Goal: Task Accomplishment & Management: Use online tool/utility

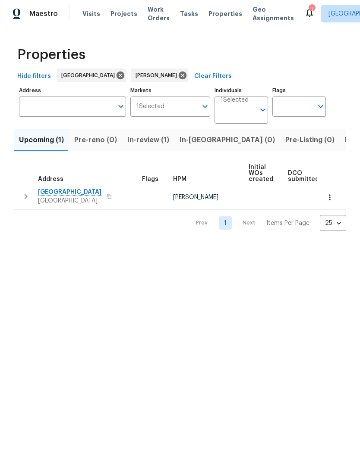
click at [87, 200] on span "[GEOGRAPHIC_DATA]" at bounding box center [69, 201] width 63 height 9
click at [345, 140] on span "Listed (5)" at bounding box center [361, 140] width 32 height 12
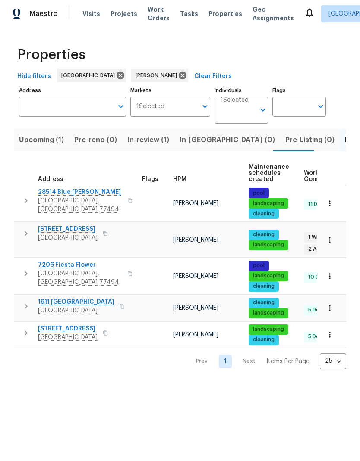
click at [77, 229] on span "3403 Satin Leaf Ln" at bounding box center [68, 229] width 60 height 9
click at [332, 272] on icon "button" at bounding box center [329, 276] width 9 height 9
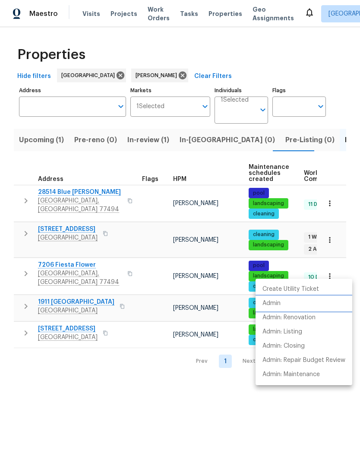
click at [278, 303] on p "Admin" at bounding box center [271, 303] width 18 height 9
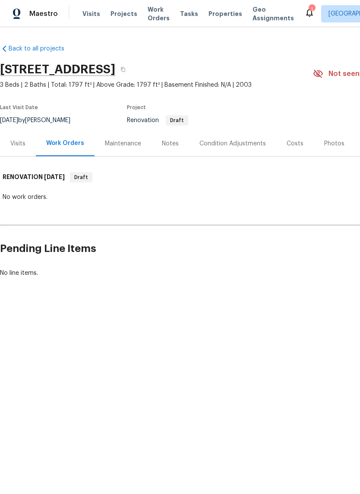
click at [308, 11] on div "1" at bounding box center [311, 9] width 6 height 9
click at [304, 17] on icon at bounding box center [309, 12] width 10 height 10
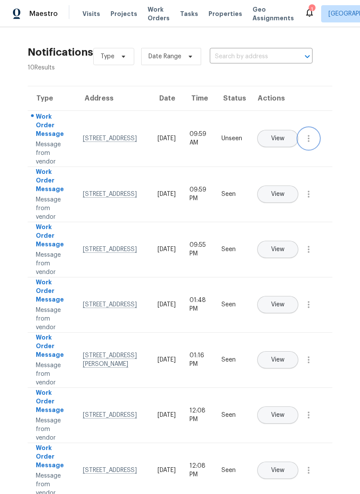
click at [310, 144] on icon "button" at bounding box center [308, 138] width 10 height 10
click at [280, 150] on div "Mark Seen" at bounding box center [259, 148] width 67 height 9
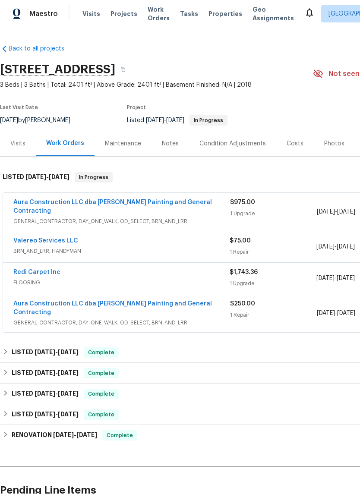
click at [62, 238] on link "Valereo Services LLC" at bounding box center [45, 241] width 65 height 6
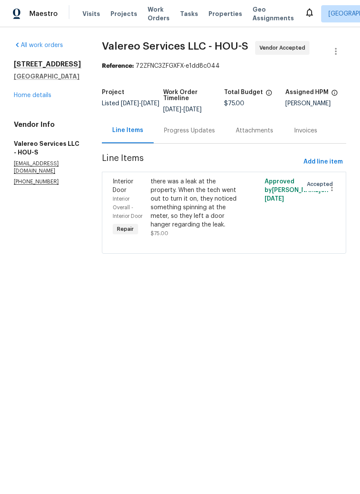
click at [198, 128] on div "Progress Updates" at bounding box center [189, 130] width 51 height 9
